Goal: Information Seeking & Learning: Learn about a topic

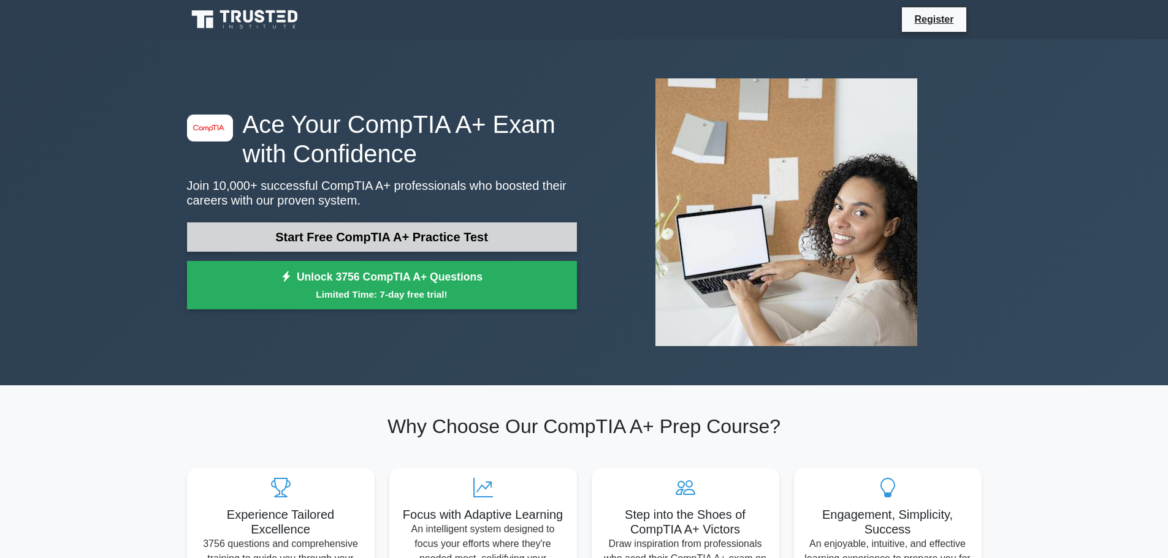
click at [408, 236] on link "Start Free CompTIA A+ Practice Test" at bounding box center [382, 237] width 390 height 29
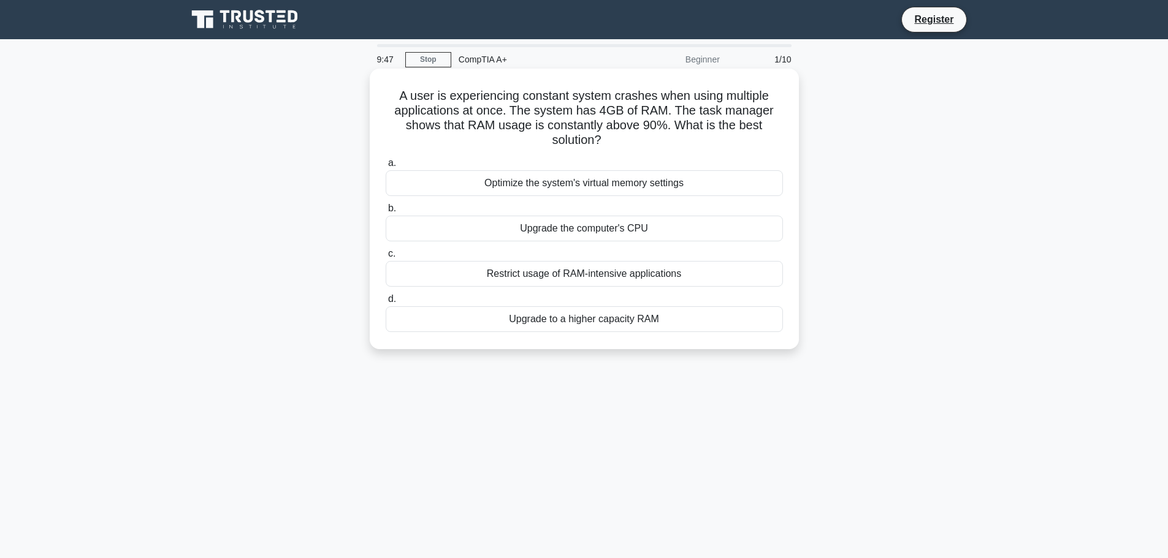
click at [566, 188] on div "Optimize the system's virtual memory settings" at bounding box center [584, 183] width 397 height 26
click at [386, 167] on input "a. Optimize the system's virtual memory settings" at bounding box center [386, 163] width 0 height 8
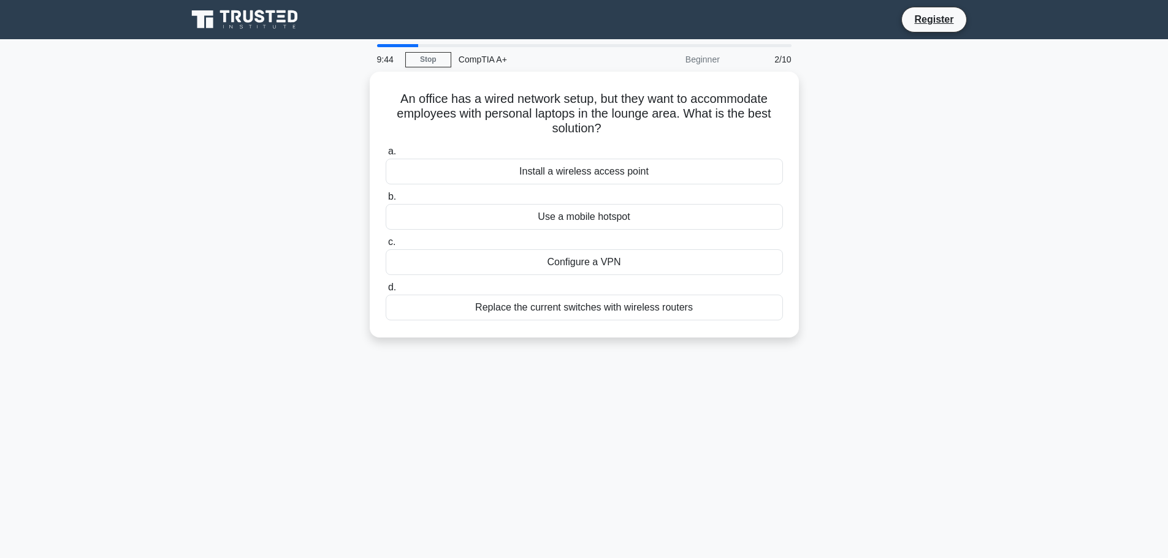
click at [562, 379] on div "9:44 Stop CompTIA A+ Beginner 2/10 An office has a wired network setup, but the…" at bounding box center [584, 350] width 809 height 613
click at [830, 240] on div "An office has a wired network setup, but they want to accommodate employees wit…" at bounding box center [584, 212] width 809 height 281
